Goal: Task Accomplishment & Management: Manage account settings

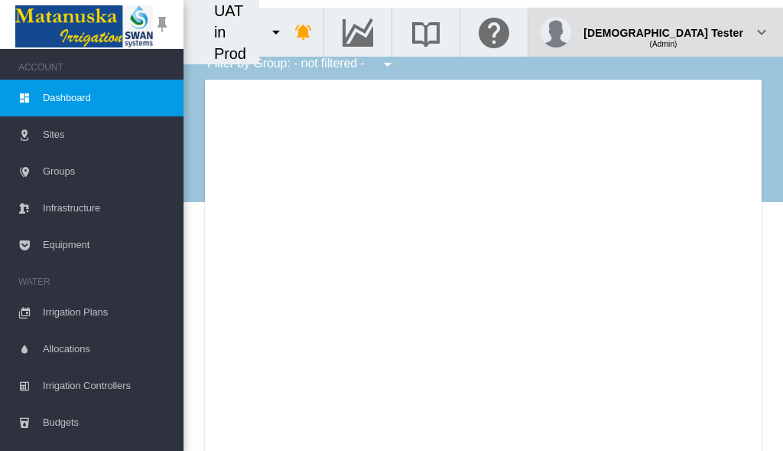
click at [705, 31] on div "(Admin)" at bounding box center [664, 38] width 160 height 15
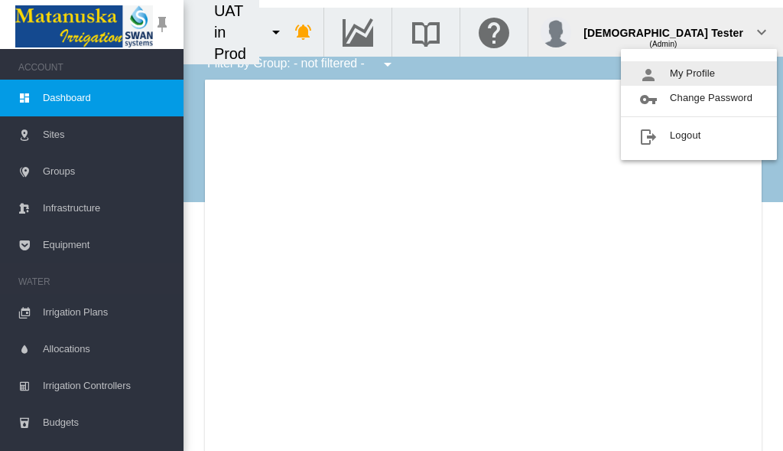
click at [699, 73] on button "My Profile" at bounding box center [699, 73] width 156 height 24
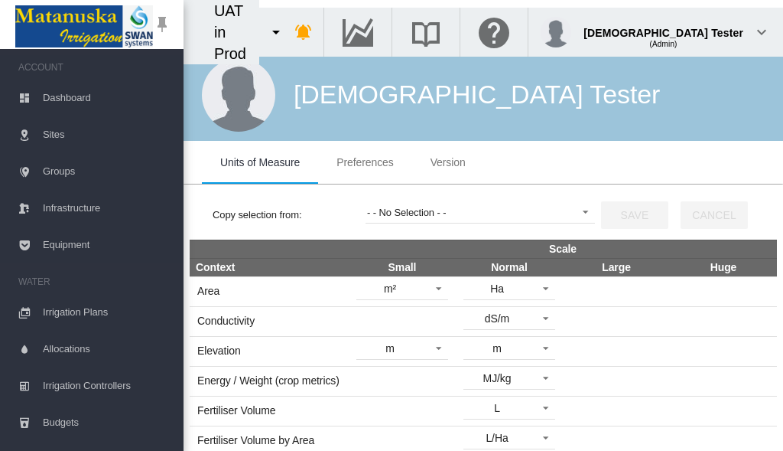
click at [365, 162] on span "Preferences" at bounding box center [365, 162] width 57 height 12
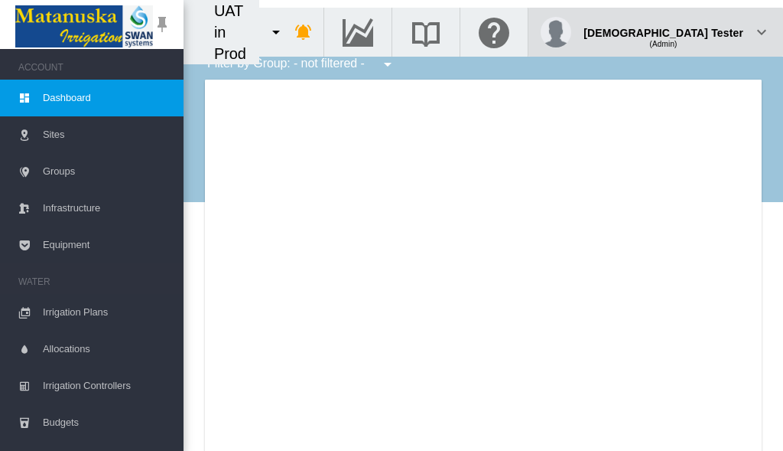
click at [705, 31] on div "(Admin)" at bounding box center [664, 38] width 160 height 15
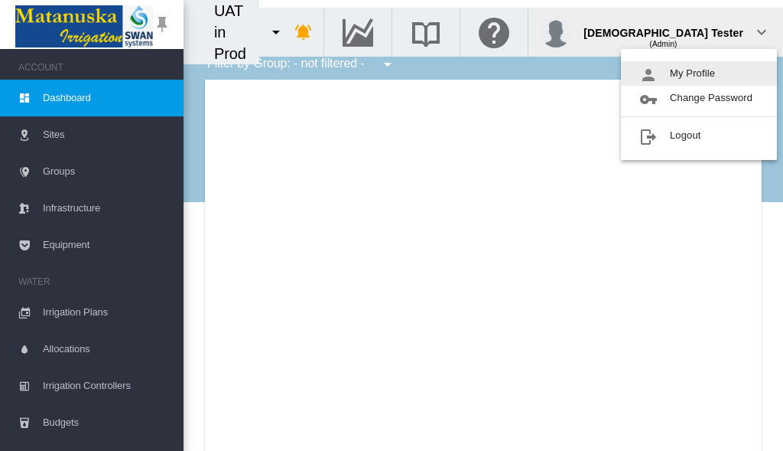
click at [699, 73] on button "My Profile" at bounding box center [699, 73] width 156 height 24
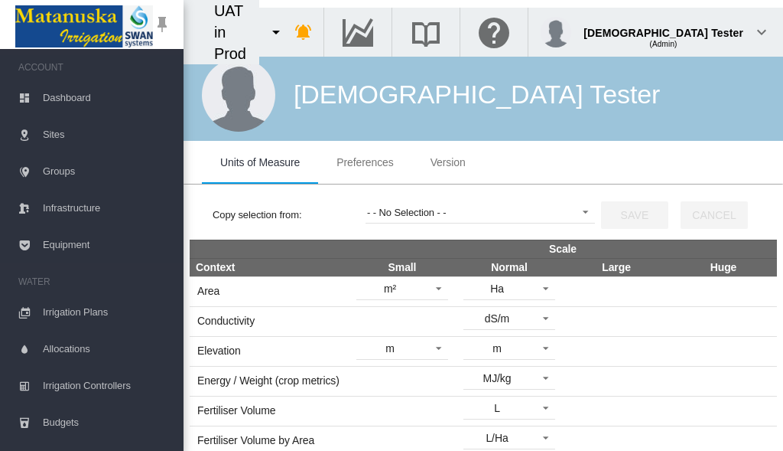
click at [365, 162] on span "Preferences" at bounding box center [365, 162] width 57 height 12
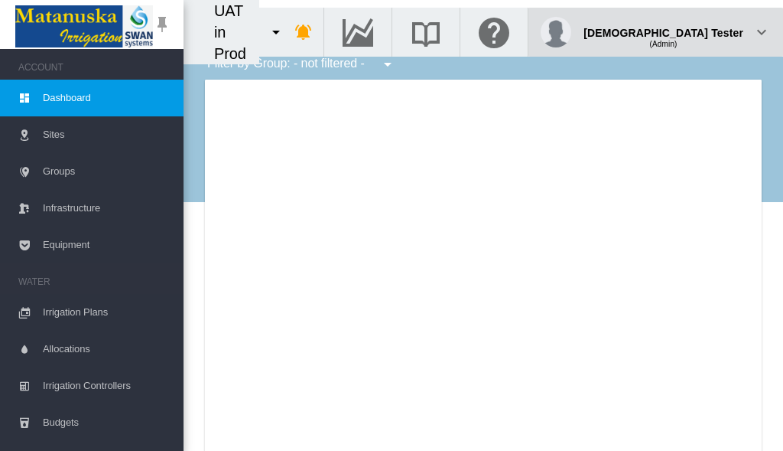
click at [705, 31] on div "(Admin)" at bounding box center [664, 38] width 160 height 15
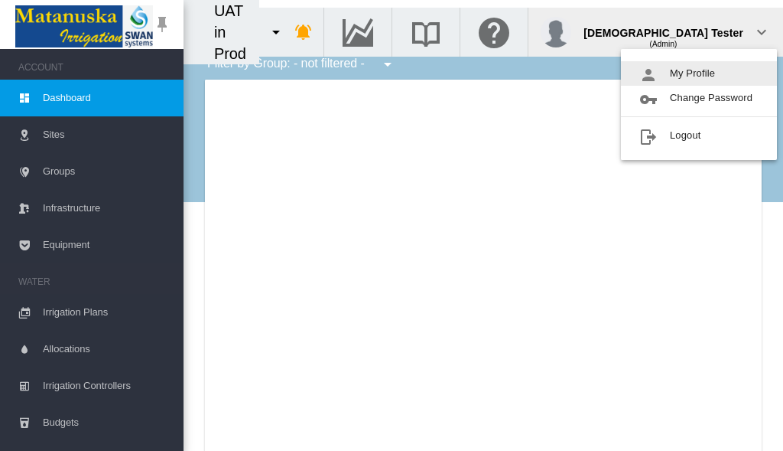
click at [699, 73] on button "My Profile" at bounding box center [699, 73] width 156 height 24
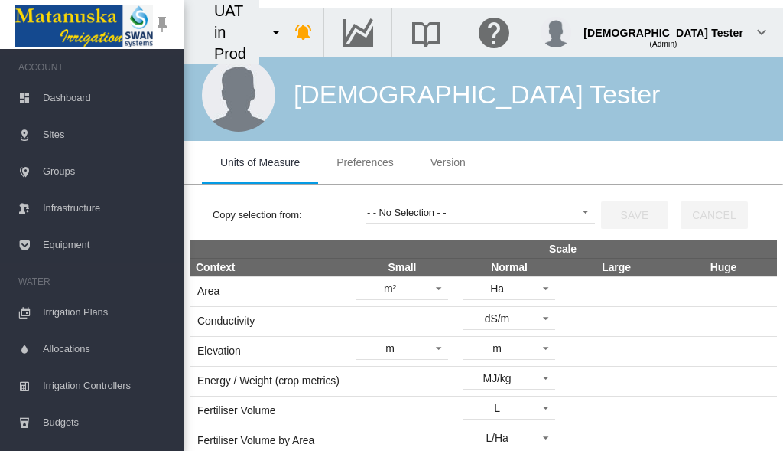
click at [365, 162] on span "Preferences" at bounding box center [365, 162] width 57 height 12
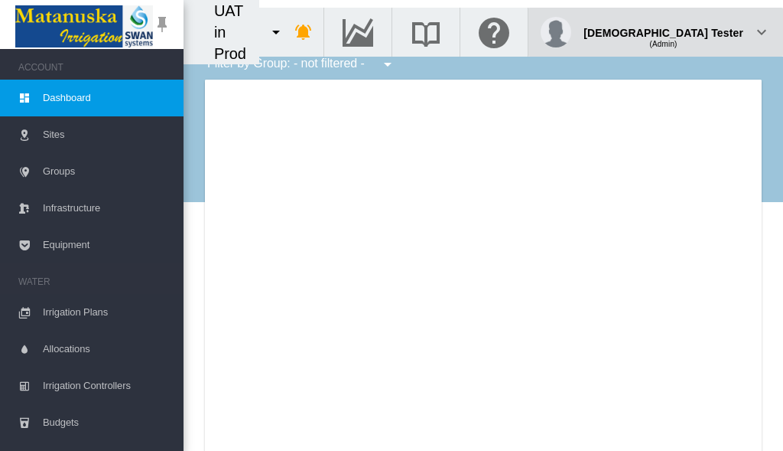
click at [705, 31] on div "(Admin)" at bounding box center [664, 38] width 160 height 15
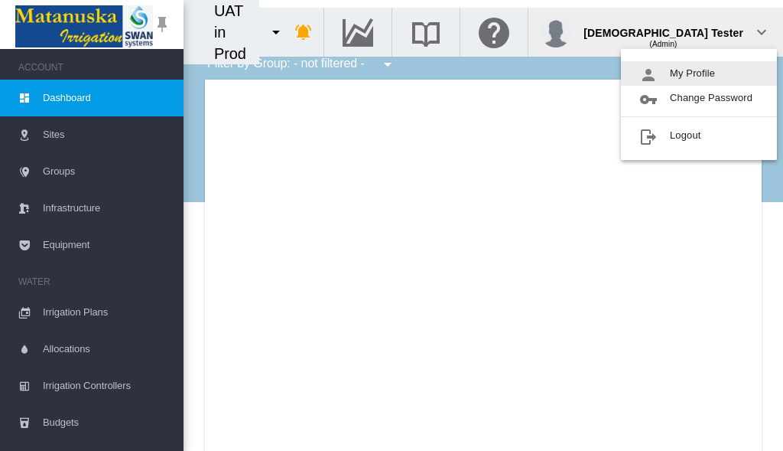
click at [699, 73] on button "My Profile" at bounding box center [699, 73] width 156 height 24
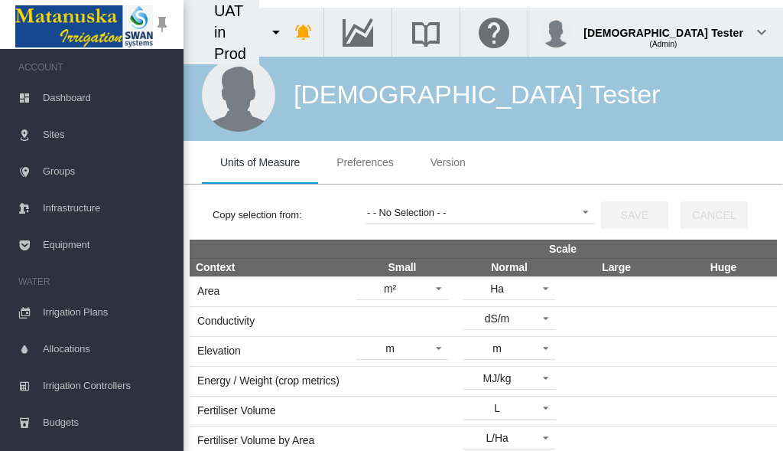
click at [365, 162] on span "Preferences" at bounding box center [365, 162] width 57 height 12
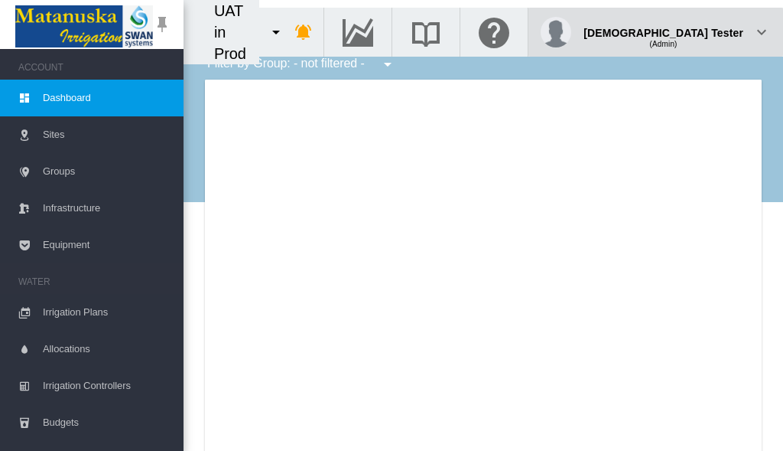
click at [705, 31] on div "(Admin)" at bounding box center [664, 38] width 160 height 15
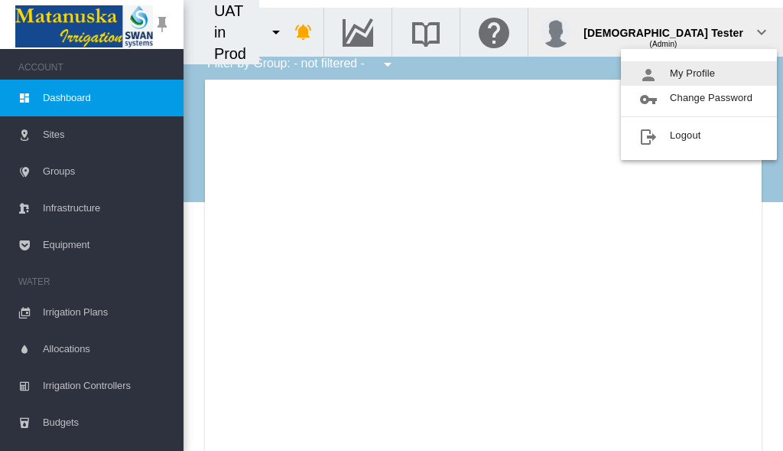
click at [699, 73] on button "My Profile" at bounding box center [699, 73] width 156 height 24
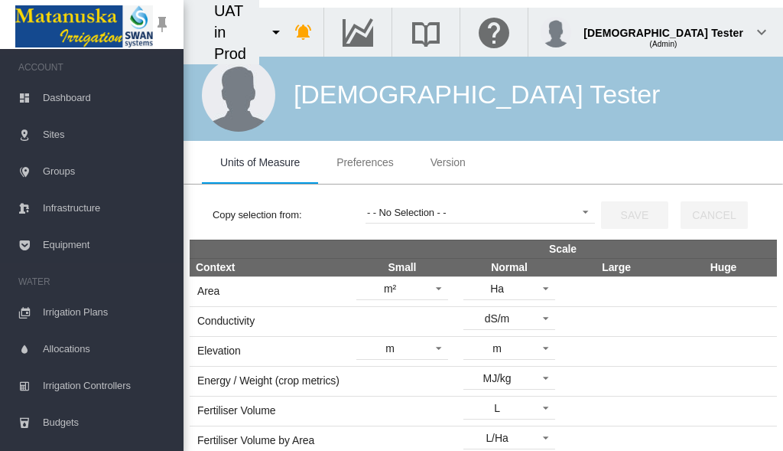
click at [365, 162] on span "Preferences" at bounding box center [365, 162] width 57 height 12
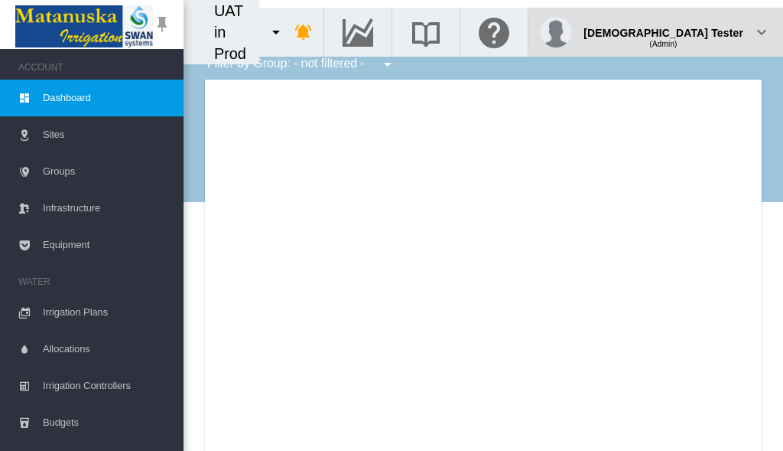
click at [705, 31] on div "(Admin)" at bounding box center [664, 38] width 160 height 15
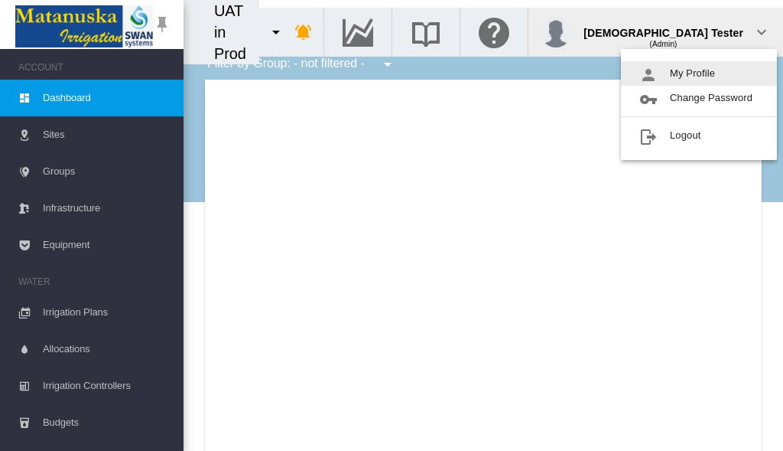
click at [699, 73] on button "My Profile" at bounding box center [699, 73] width 156 height 24
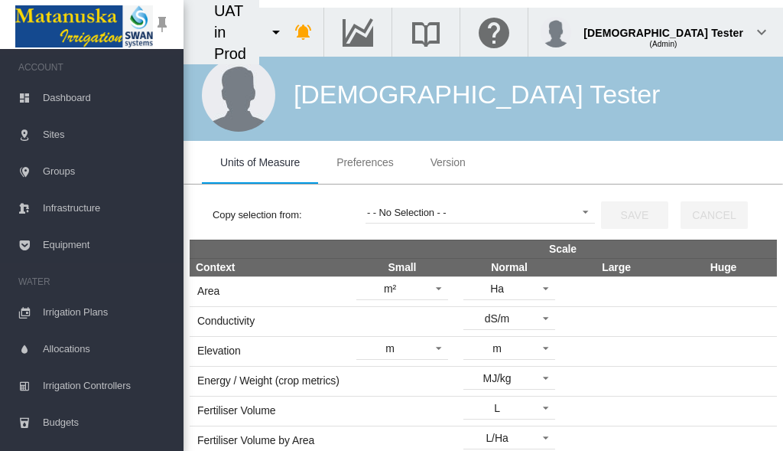
click at [365, 162] on span "Preferences" at bounding box center [365, 162] width 57 height 12
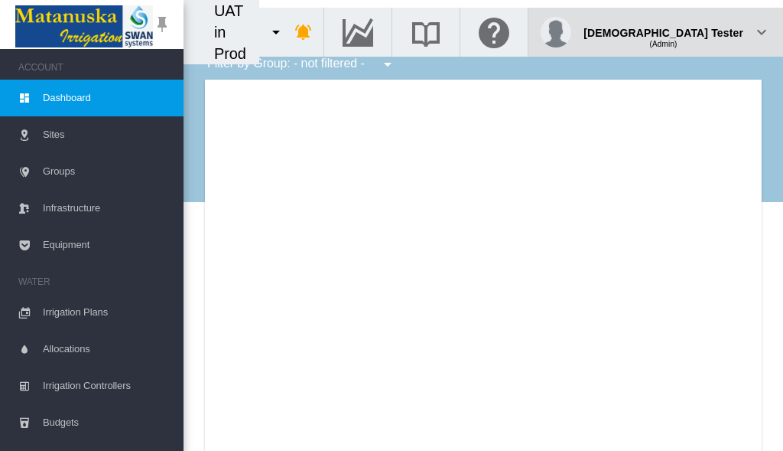
click at [705, 31] on div "(Admin)" at bounding box center [664, 38] width 160 height 15
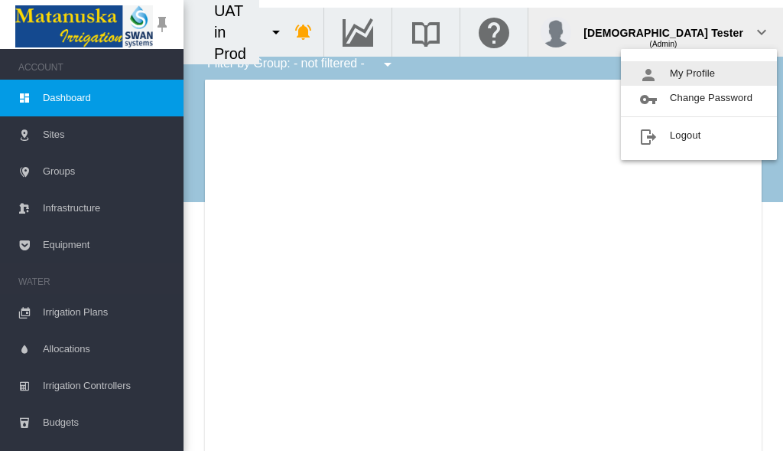
click at [699, 73] on button "My Profile" at bounding box center [699, 73] width 156 height 24
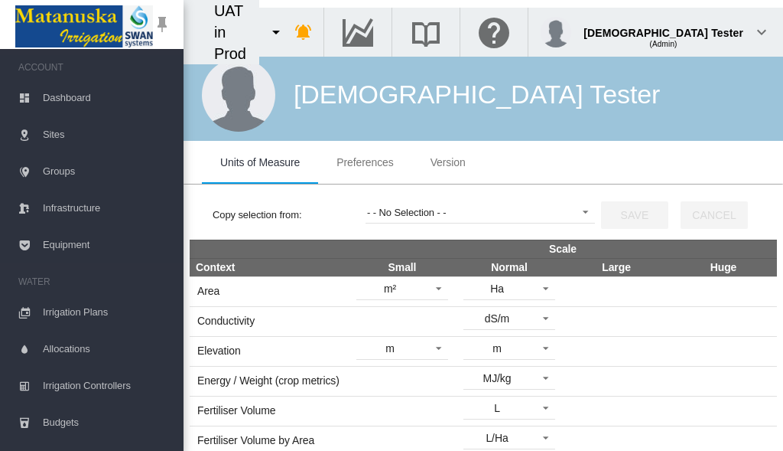
click at [365, 162] on span "Preferences" at bounding box center [365, 162] width 57 height 12
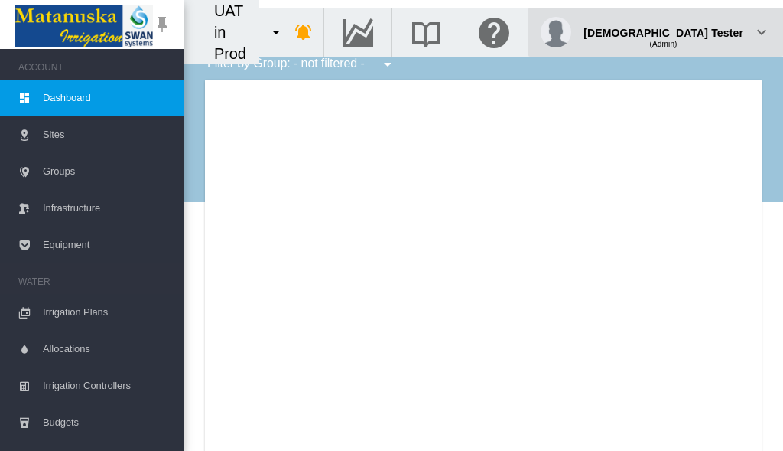
click at [705, 31] on div "(Admin)" at bounding box center [664, 38] width 160 height 15
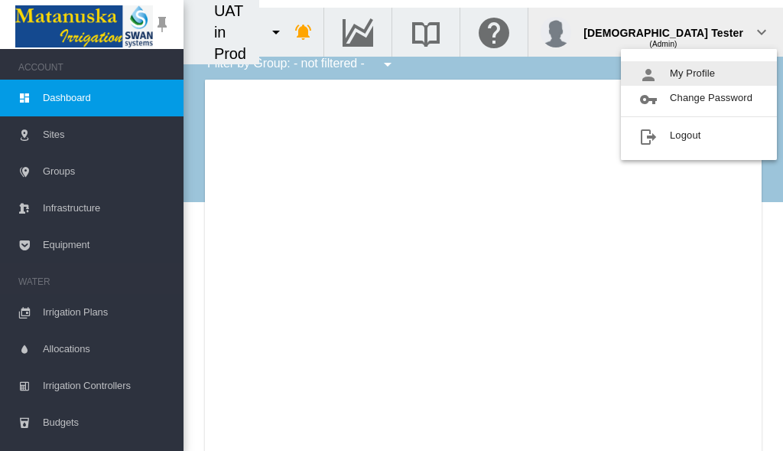
click at [699, 73] on button "My Profile" at bounding box center [699, 73] width 156 height 24
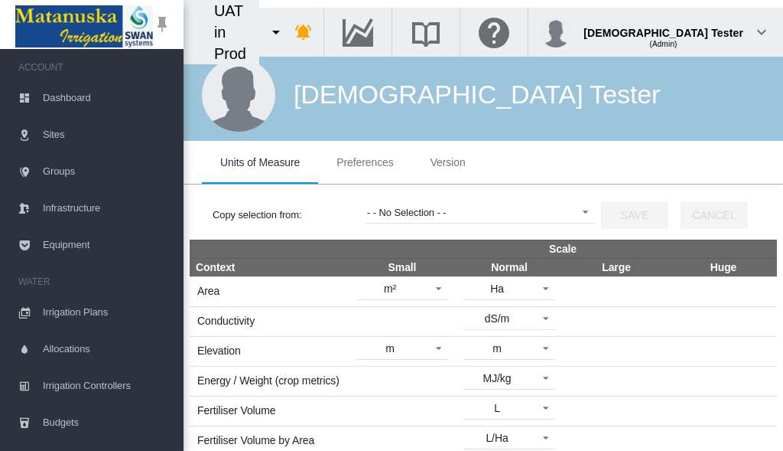
click at [365, 162] on span "Preferences" at bounding box center [365, 162] width 57 height 12
